Goal: Transaction & Acquisition: Download file/media

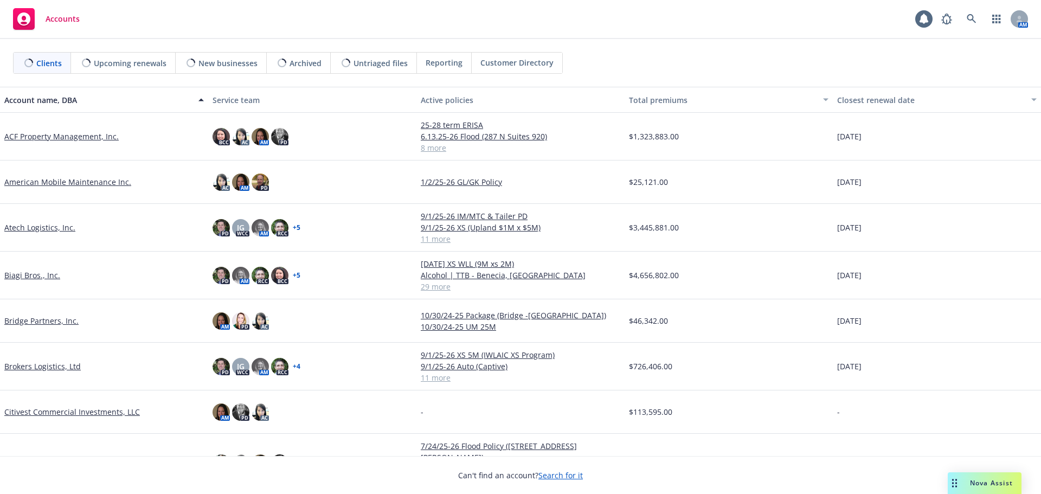
click at [54, 228] on link "Atech Logistics, Inc." at bounding box center [39, 227] width 71 height 11
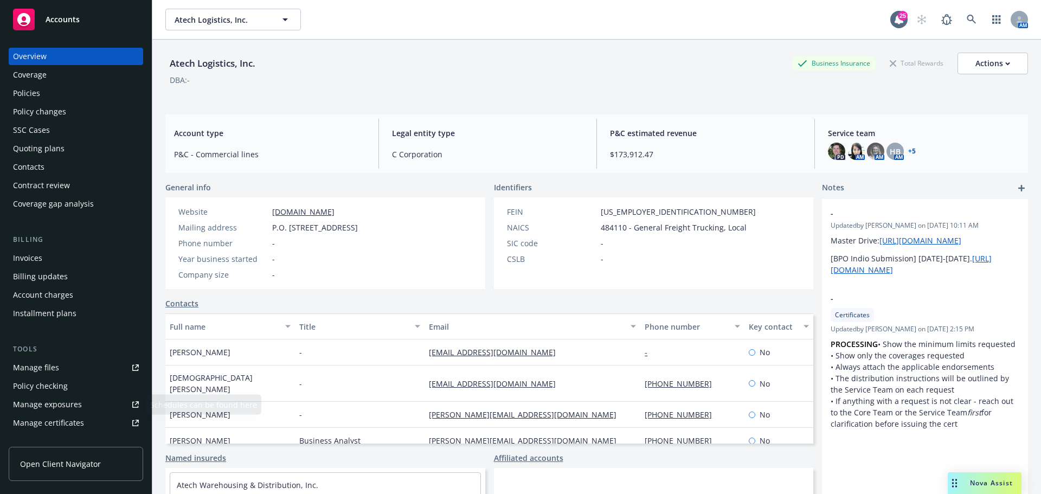
click at [49, 376] on div "Manage files Policy checking Manage exposures Manage certificates Manage claims…" at bounding box center [76, 423] width 134 height 128
click at [51, 367] on div "Manage files" at bounding box center [36, 367] width 46 height 17
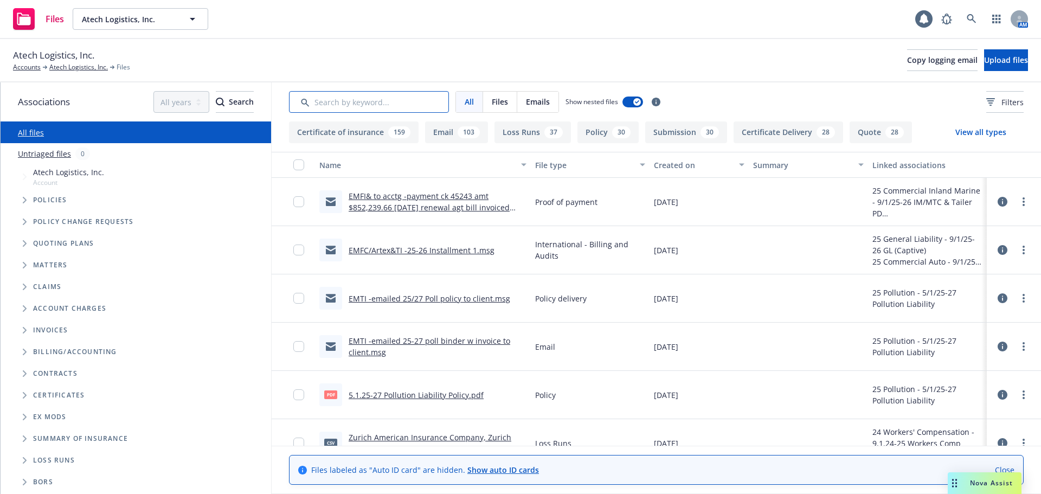
click at [331, 100] on input "Search by keyword..." at bounding box center [369, 102] width 160 height 22
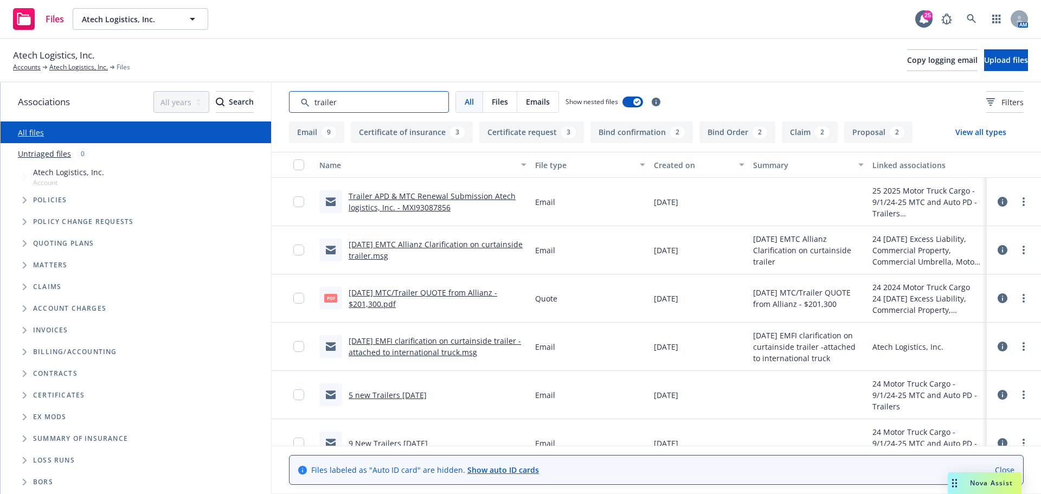
type input "trailer"
click at [433, 289] on link "[DATE] MTC/Trailer QUOTE from Allianz - $201,300.pdf" at bounding box center [422, 298] width 149 height 22
click at [408, 393] on link "5 new Trailers [DATE]" at bounding box center [387, 395] width 78 height 10
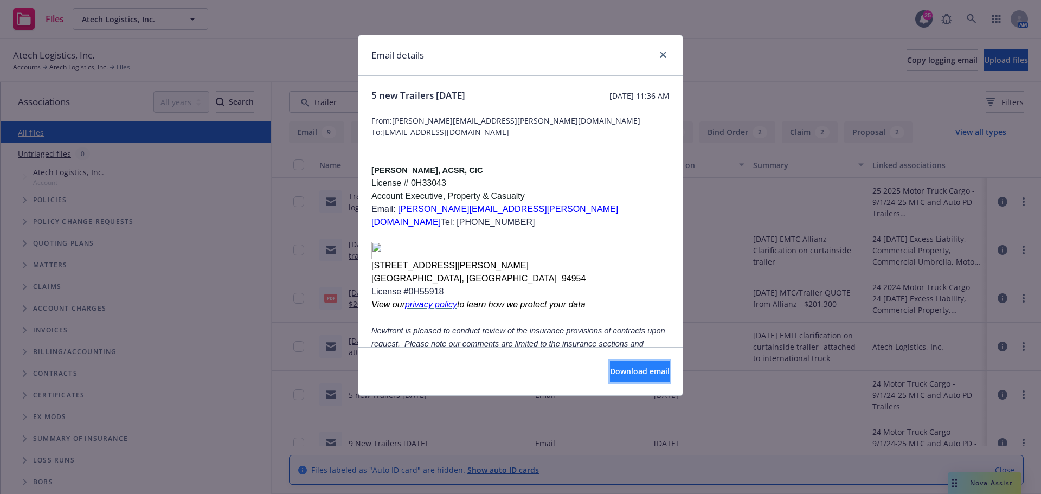
click at [610, 375] on span "Download email" at bounding box center [640, 371] width 60 height 10
click at [661, 59] on link "close" at bounding box center [662, 54] width 13 height 13
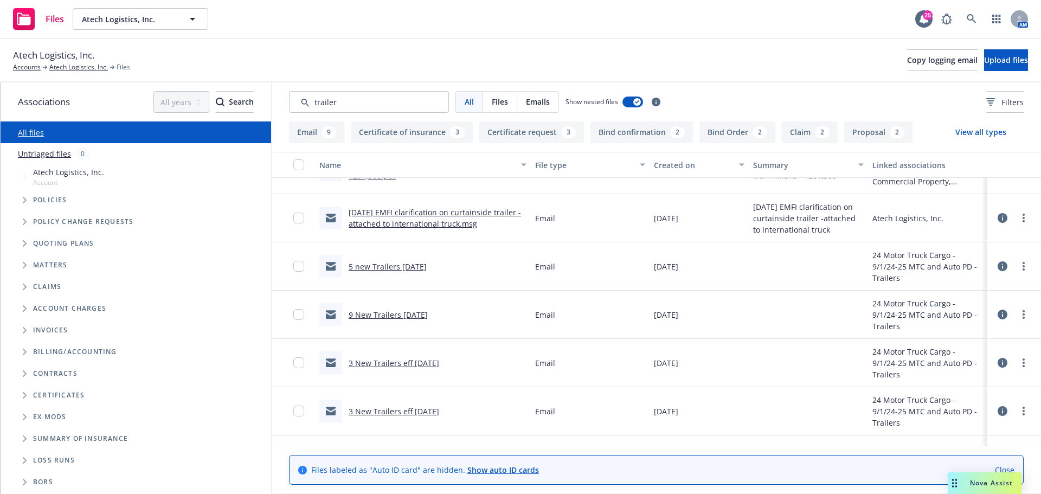
scroll to position [108, 0]
